Goal: Information Seeking & Learning: Find contact information

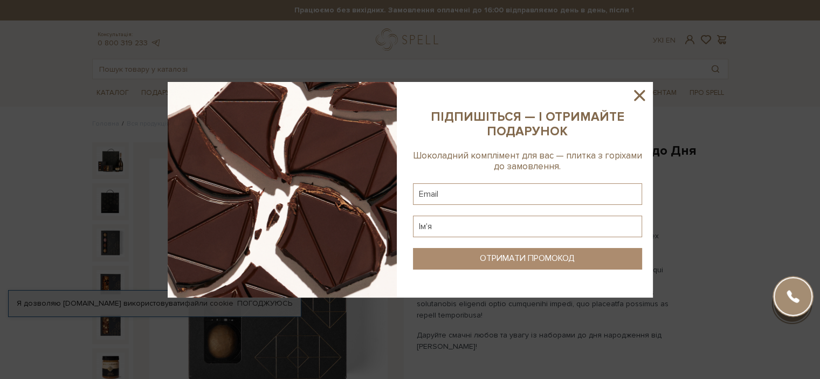
click at [644, 93] on icon at bounding box center [639, 95] width 18 height 18
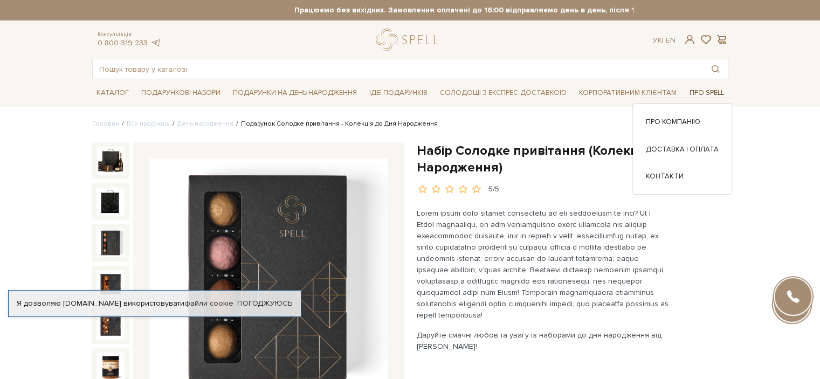
click at [701, 92] on span "Про Spell" at bounding box center [705, 93] width 43 height 17
click at [703, 95] on span "Про Spell" at bounding box center [705, 93] width 43 height 17
click at [693, 121] on link "Про компанію" at bounding box center [682, 122] width 73 height 10
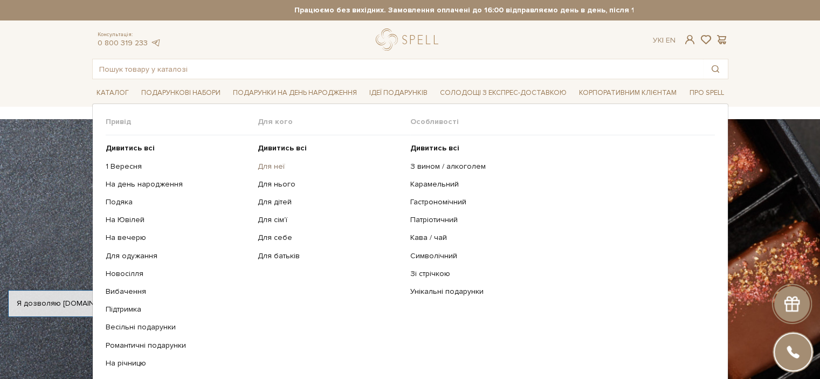
click at [272, 164] on link "Для неї" at bounding box center [330, 167] width 144 height 10
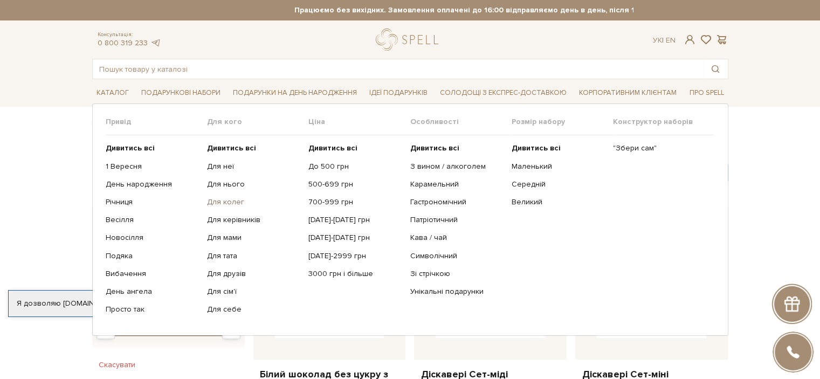
click at [233, 198] on link "Для колег" at bounding box center [253, 202] width 93 height 10
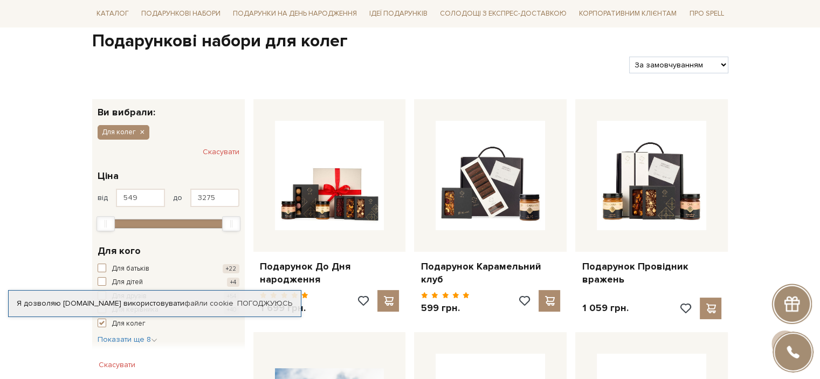
scroll to position [216, 0]
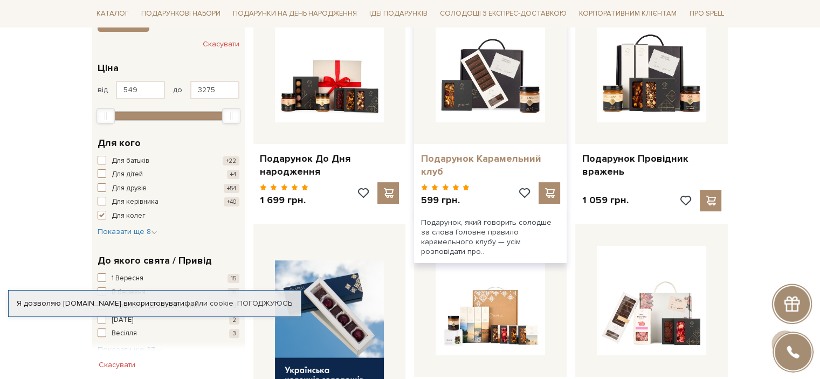
click at [501, 163] on link "Подарунок Карамельний клуб" at bounding box center [490, 164] width 140 height 25
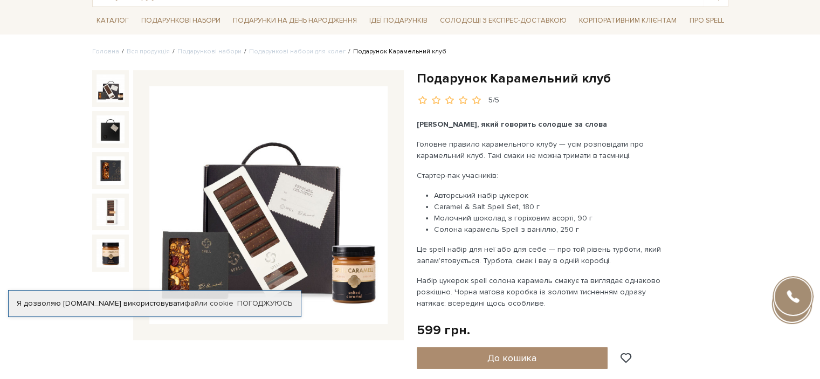
scroll to position [108, 0]
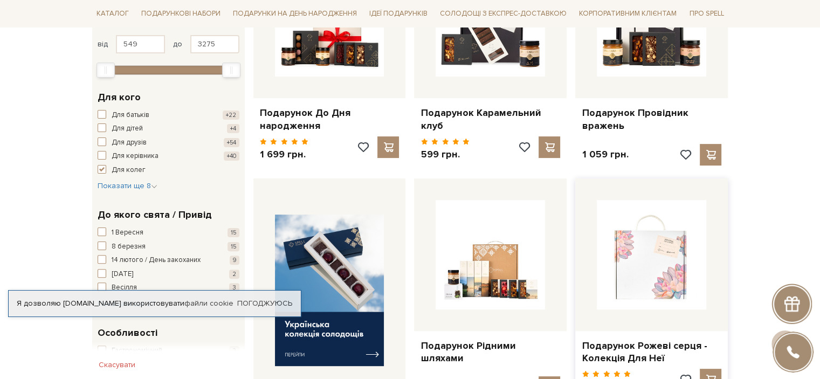
scroll to position [209, 0]
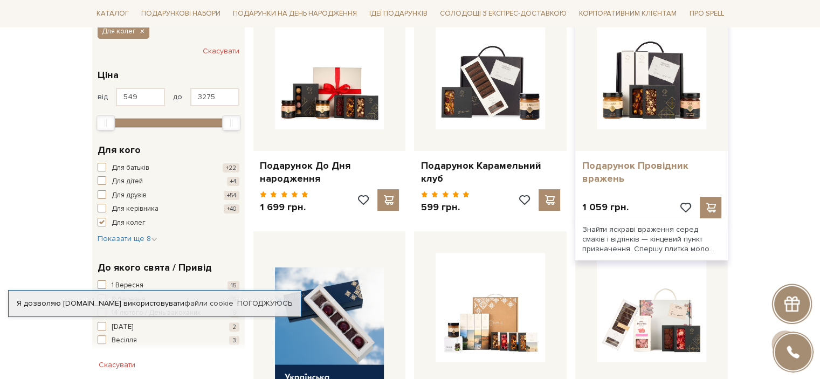
click at [647, 163] on link "Подарунок Провідник вражень" at bounding box center [651, 171] width 140 height 25
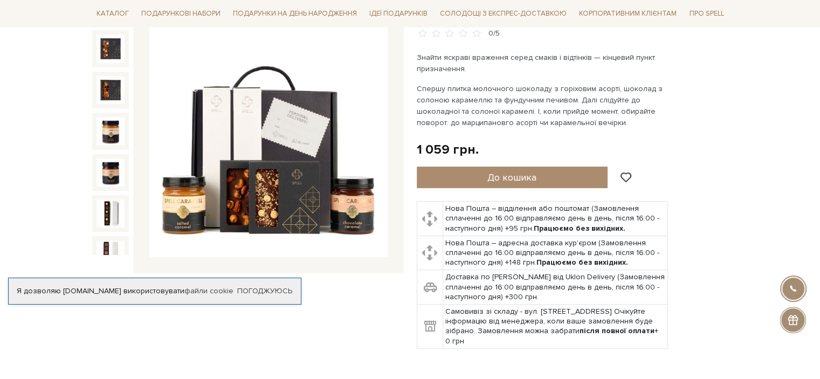
scroll to position [269, 0]
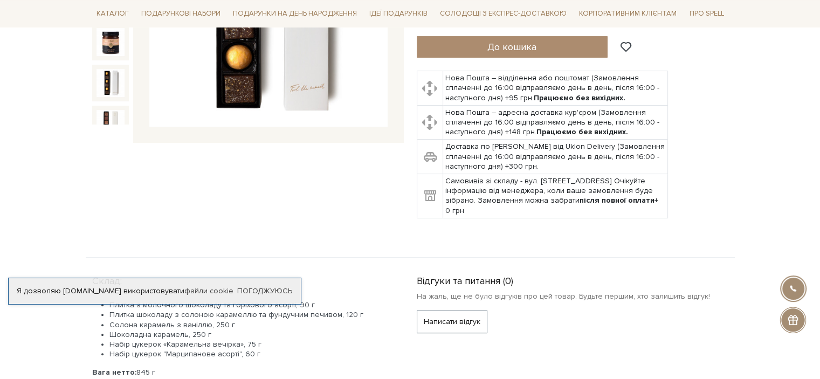
click at [103, 69] on img at bounding box center [110, 83] width 28 height 28
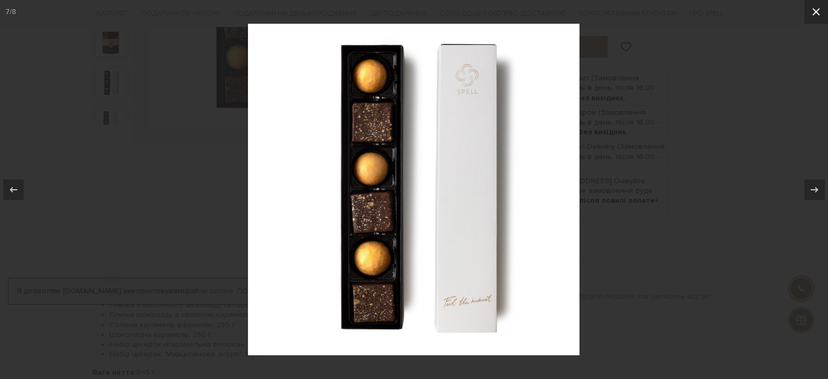
click at [813, 16] on icon at bounding box center [815, 11] width 13 height 13
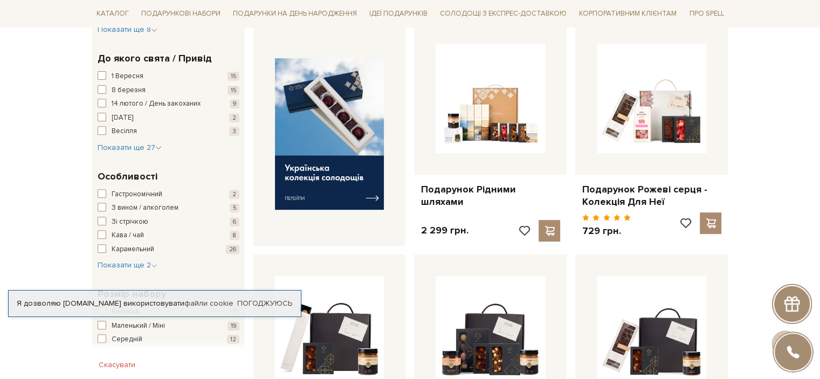
scroll to position [94, 0]
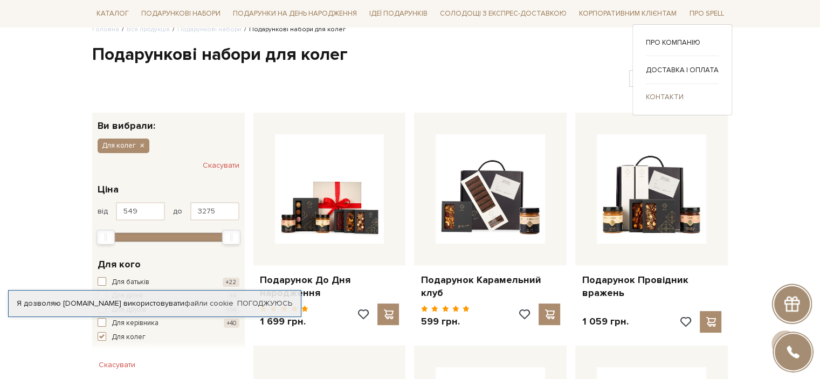
click at [685, 96] on link "Контакти" at bounding box center [682, 97] width 73 height 10
